Goal: Task Accomplishment & Management: Manage account settings

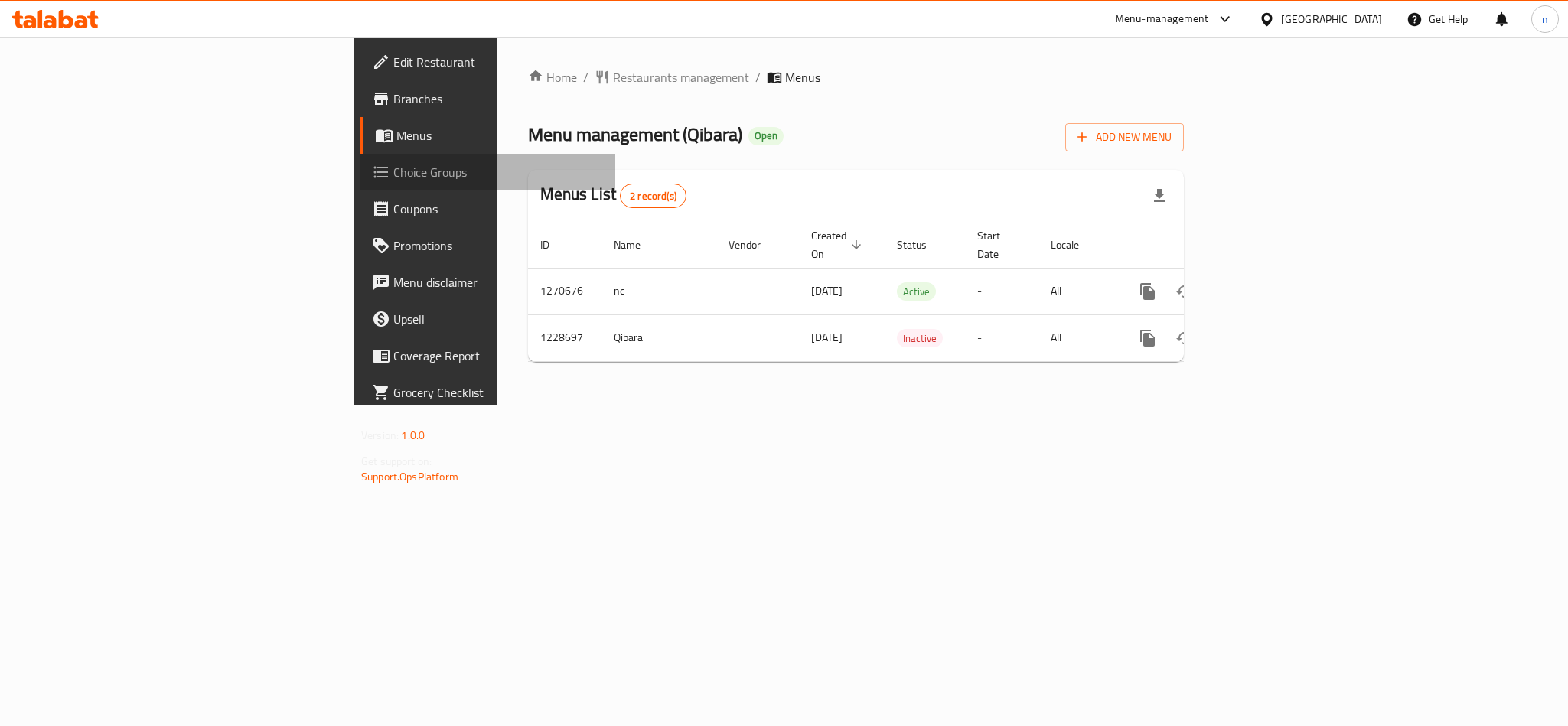
click at [393, 175] on span "Choice Groups" at bounding box center [498, 172] width 210 height 19
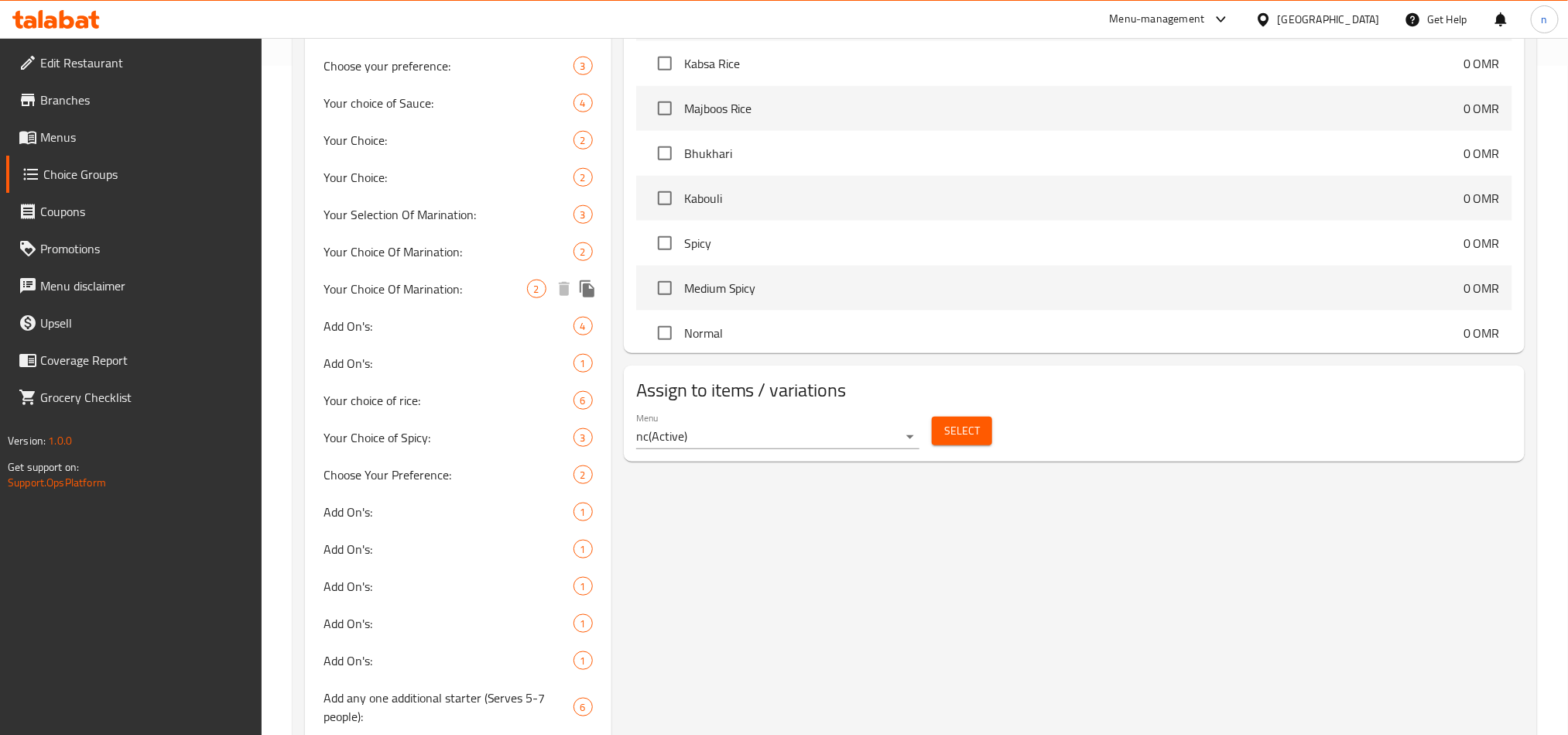
scroll to position [697, 0]
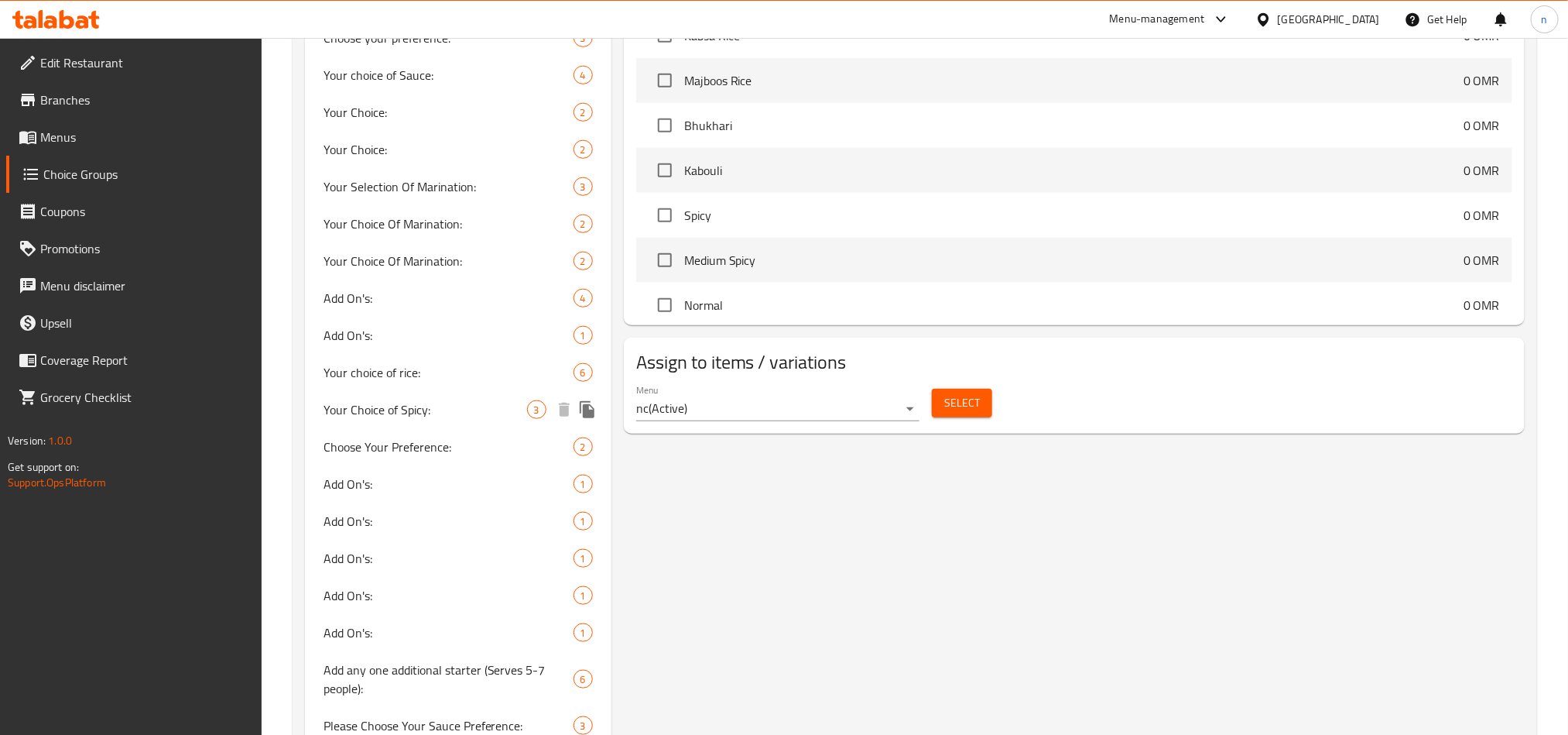
click at [437, 409] on span "Your Choice of Spicy:" at bounding box center [426, 409] width 204 height 19
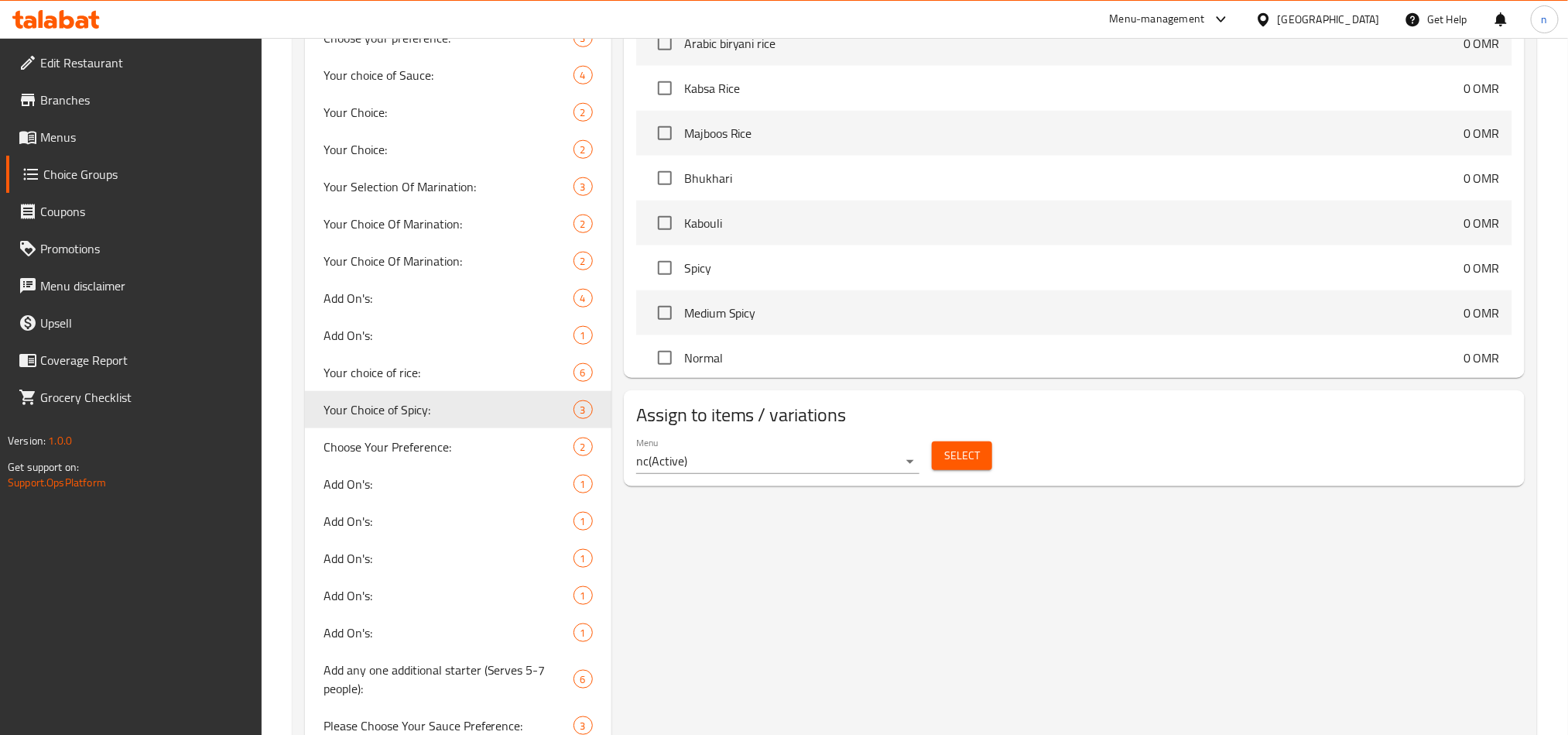
type input "Your Choice of Spicy:"
type input "اختيارك من سبايسي:"
type input "1"
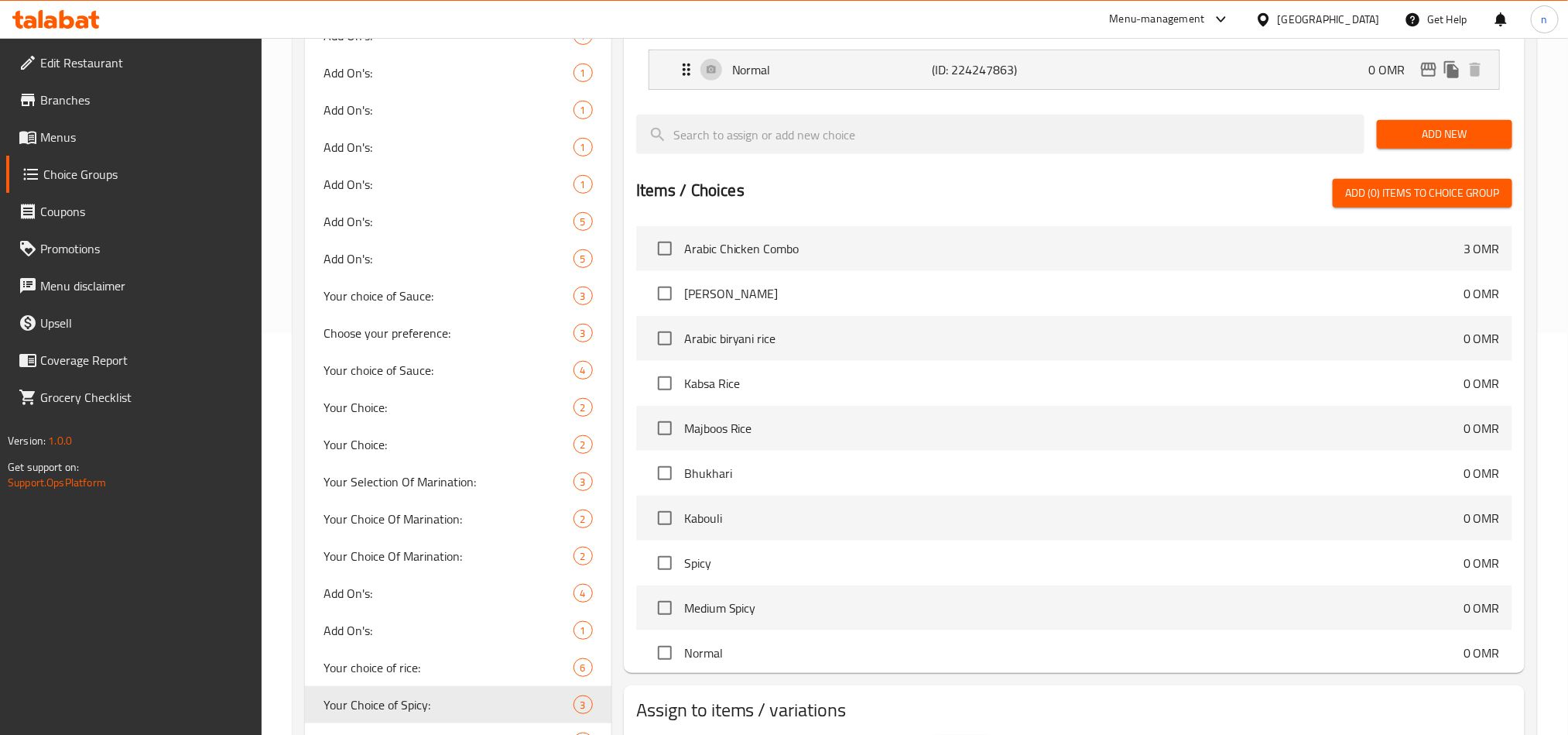
scroll to position [0, 0]
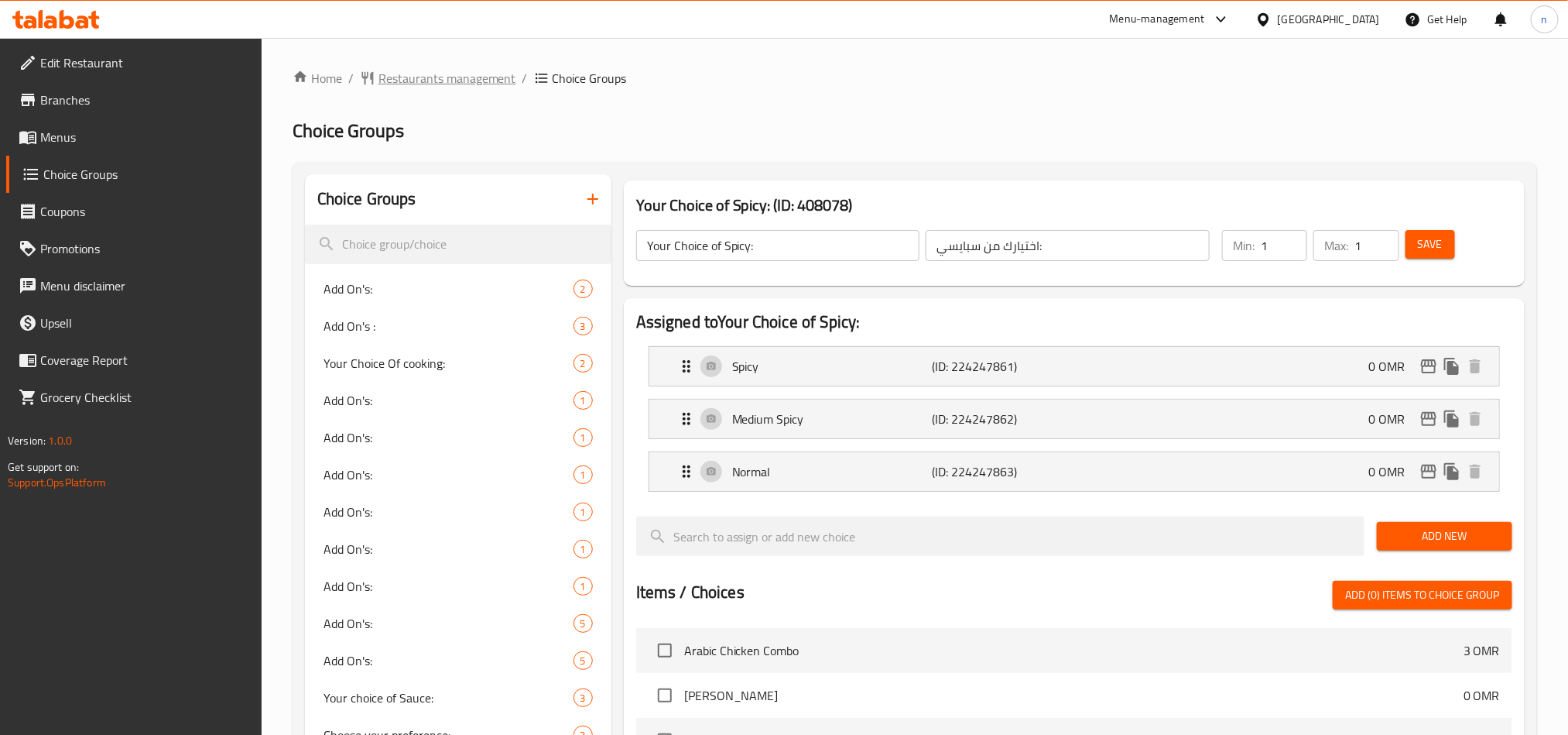
click at [459, 82] on span "Restaurants management" at bounding box center [448, 78] width 138 height 19
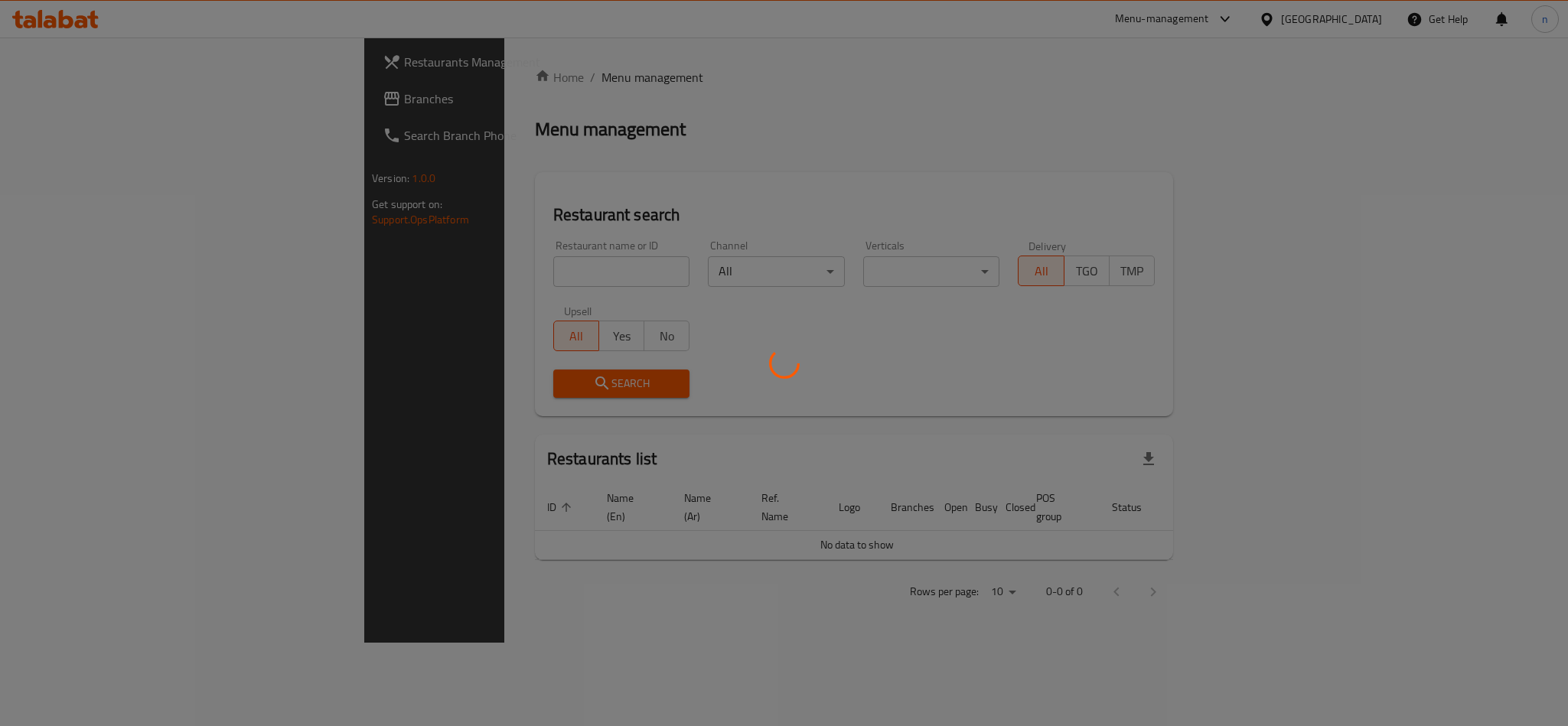
click at [422, 276] on div at bounding box center [784, 363] width 1568 height 726
click at [414, 270] on div at bounding box center [784, 363] width 1568 height 726
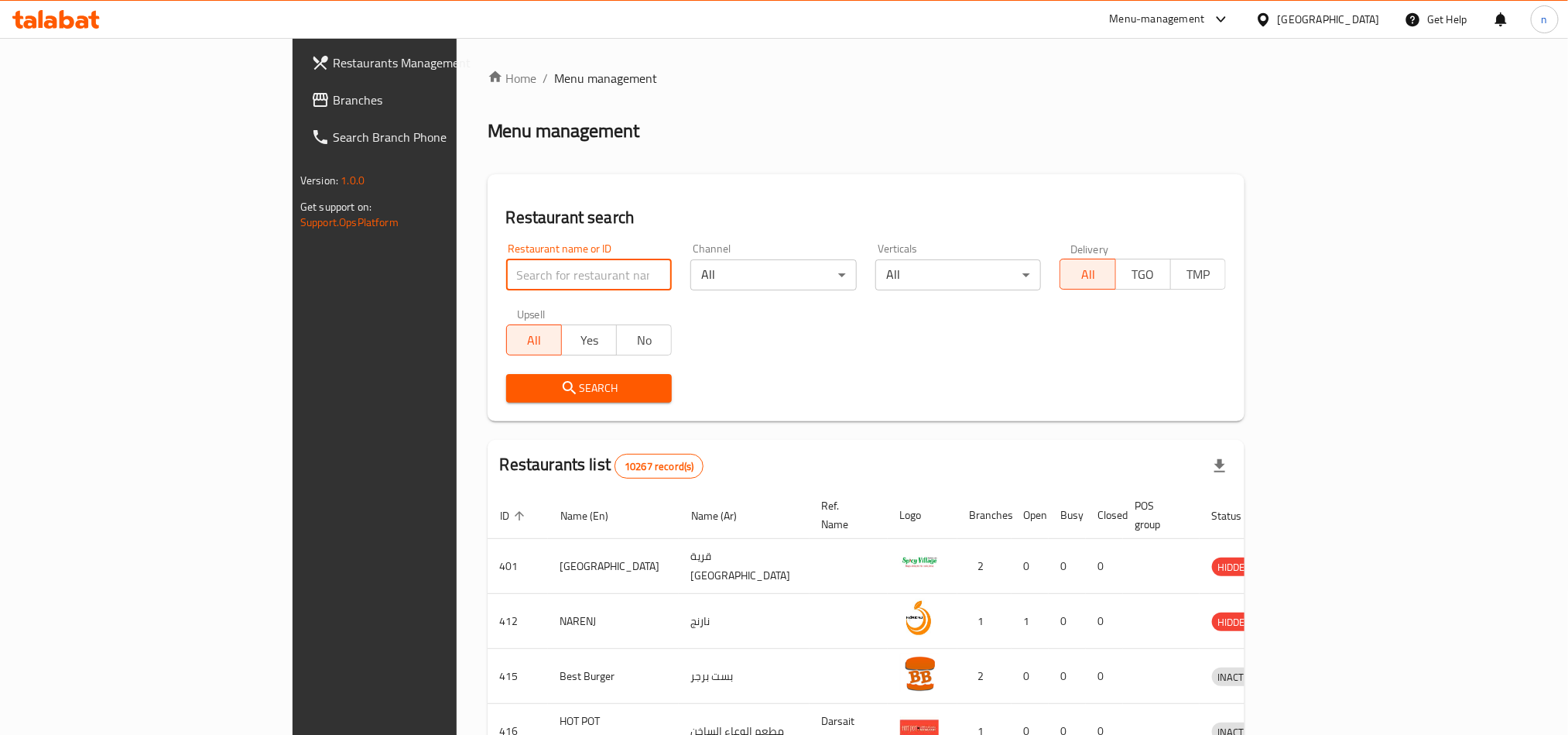
click at [506, 273] on input "search" at bounding box center [589, 275] width 167 height 31
paste input "676521/"
type input "676521"
click button "Search" at bounding box center [589, 388] width 167 height 29
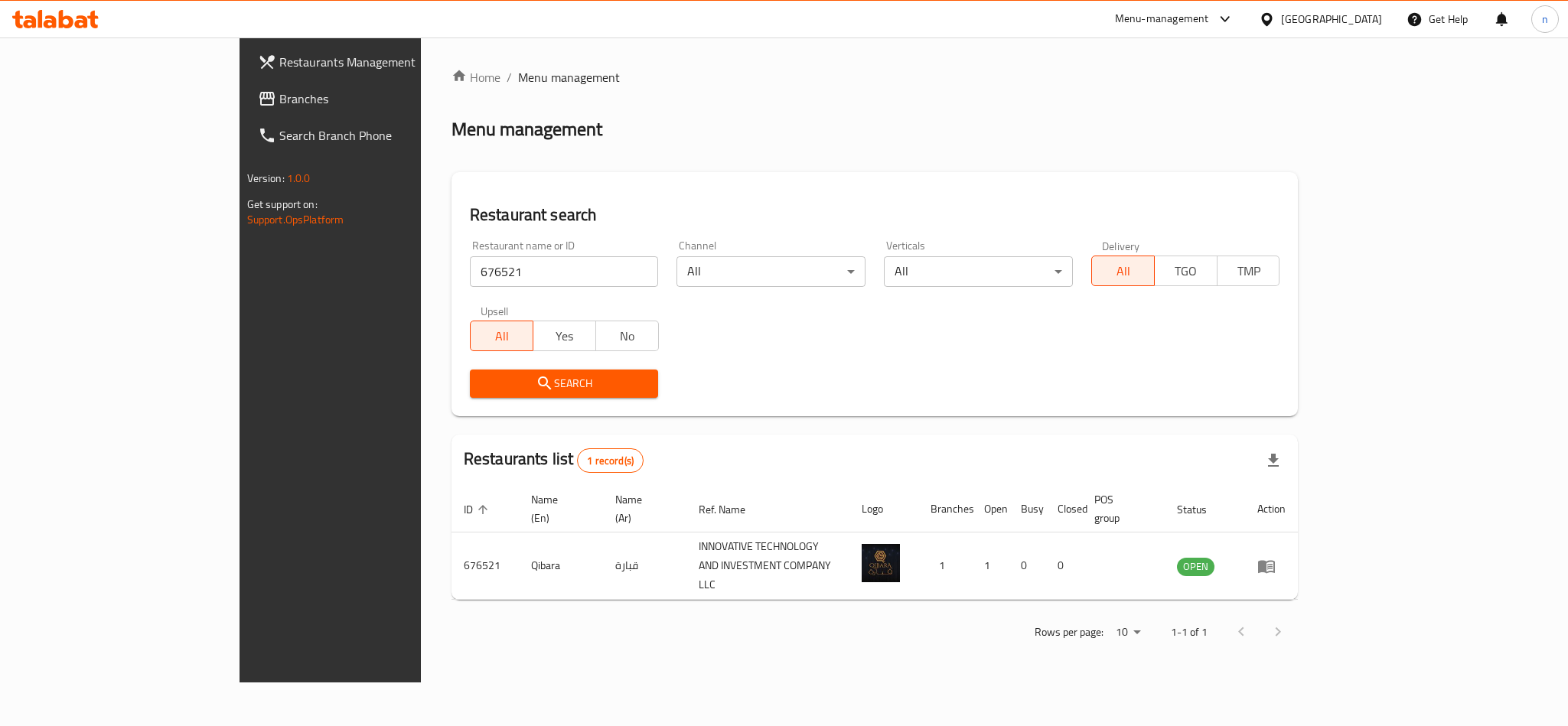
click at [1357, 14] on div "[GEOGRAPHIC_DATA]" at bounding box center [1332, 19] width 101 height 17
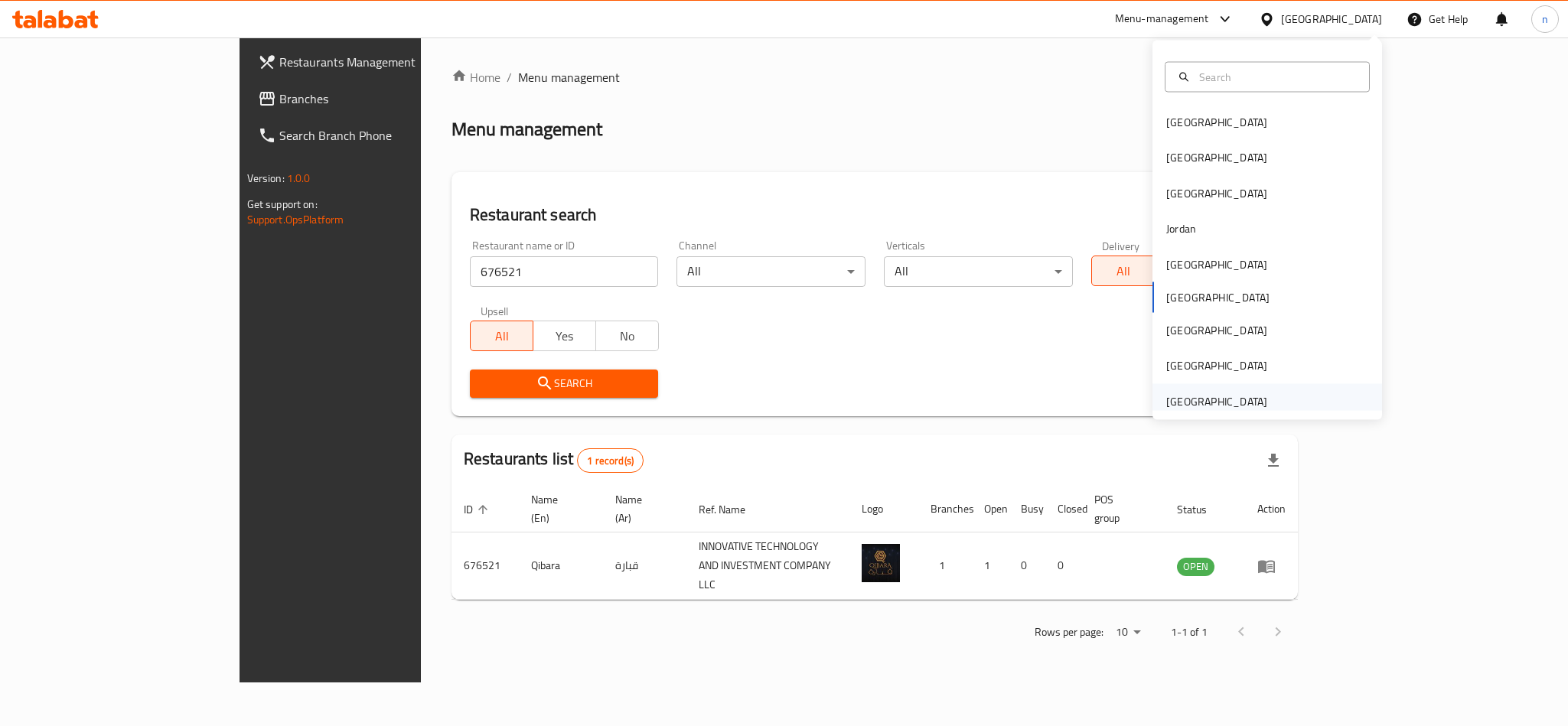
click at [1206, 402] on div "[GEOGRAPHIC_DATA]" at bounding box center [1216, 400] width 101 height 17
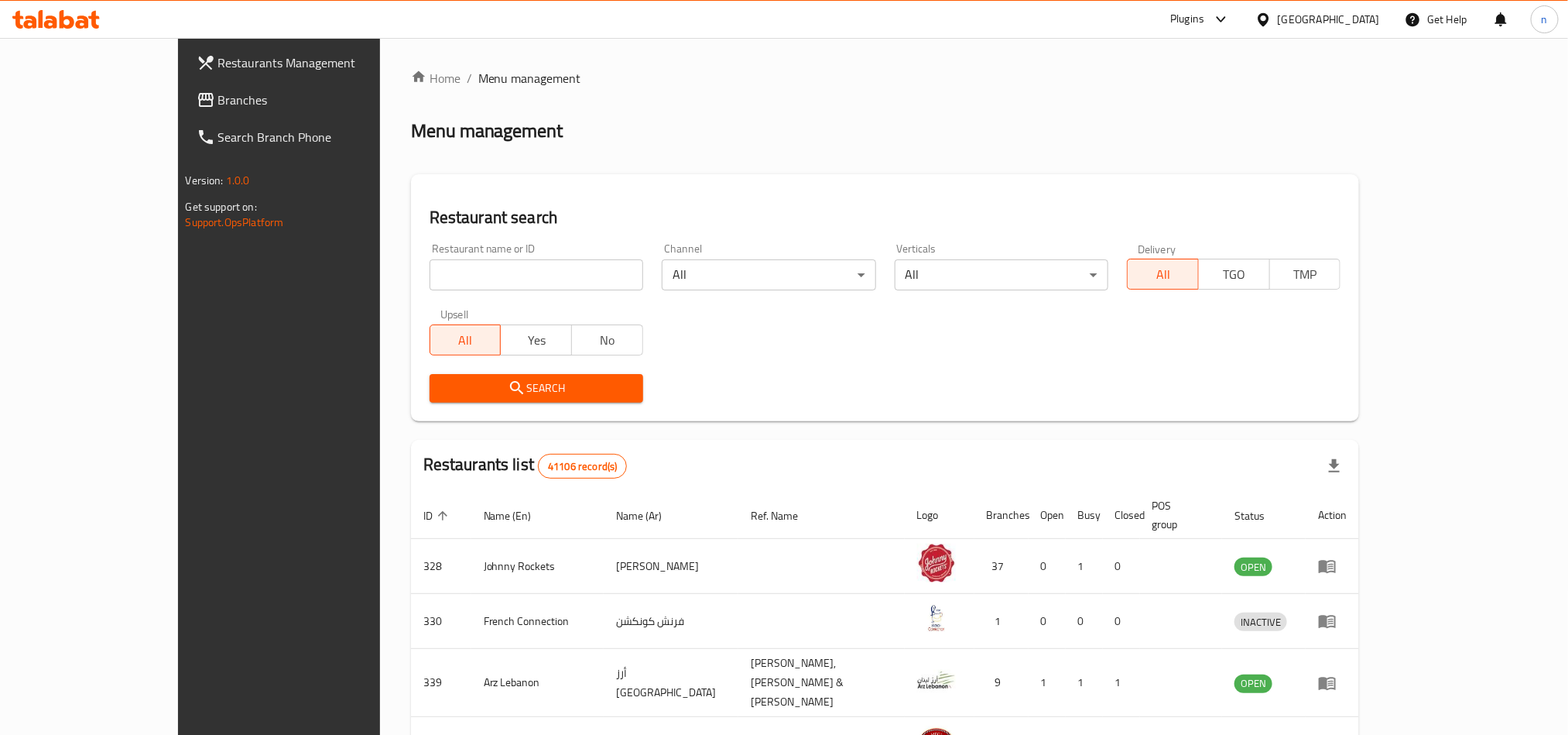
click at [184, 112] on link "Branches" at bounding box center [311, 99] width 256 height 37
